Goal: Check status

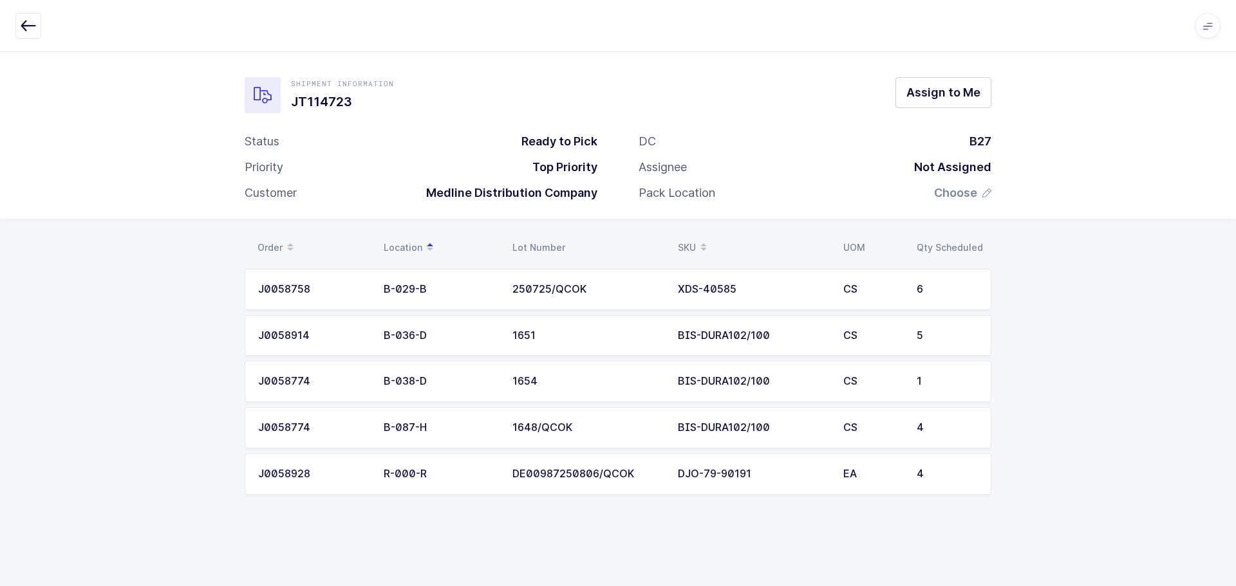
click at [31, 35] on button "button" at bounding box center [28, 26] width 26 height 26
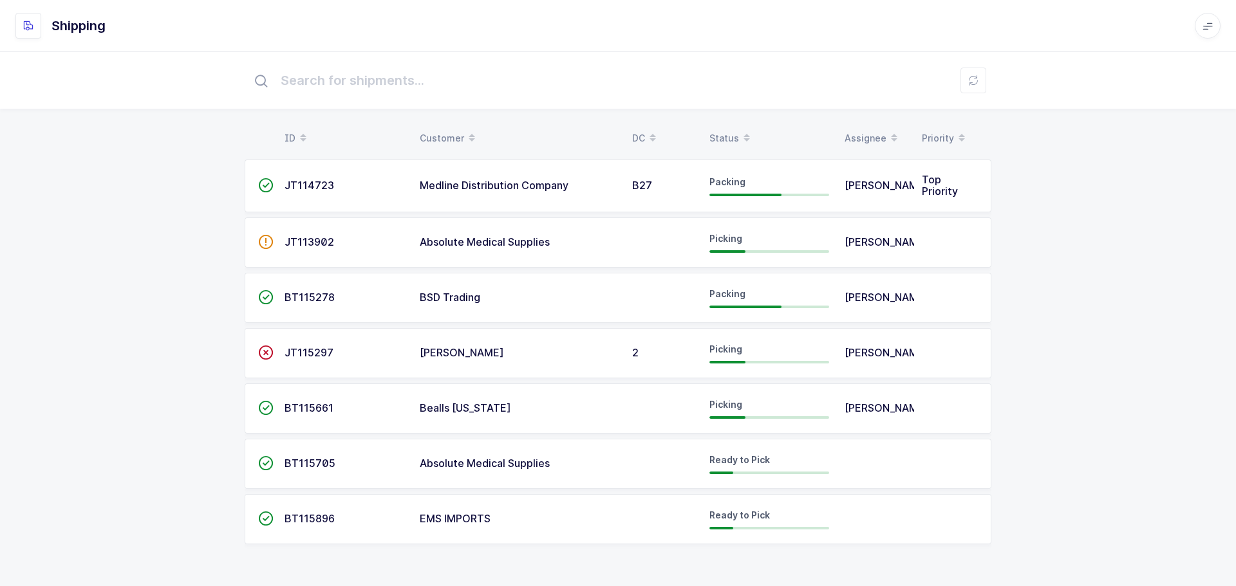
click at [725, 136] on div "Status" at bounding box center [769, 138] width 120 height 22
click at [285, 525] on span "BT115896" at bounding box center [310, 518] width 50 height 13
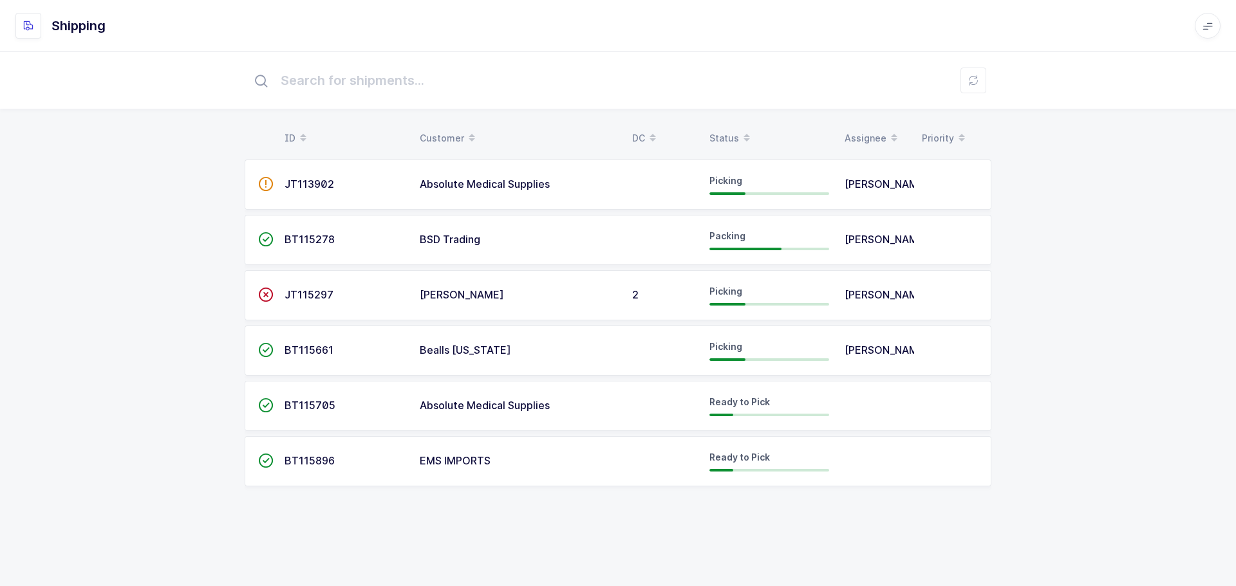
click at [713, 133] on div "Status" at bounding box center [769, 138] width 120 height 22
